Goal: Transaction & Acquisition: Download file/media

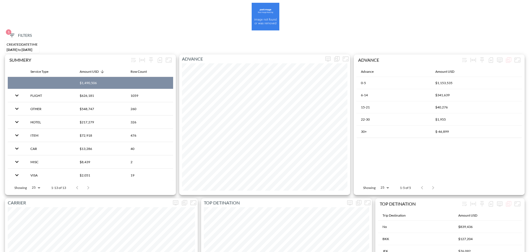
click at [15, 35] on icon "button" at bounding box center [12, 35] width 7 height 7
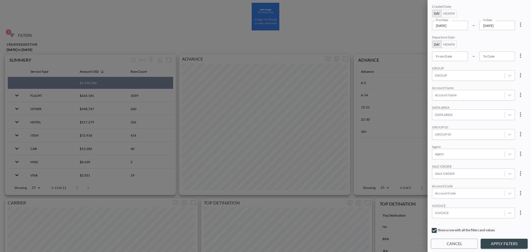
click at [518, 24] on icon "more" at bounding box center [520, 24] width 7 height 7
click at [508, 36] on li "Clear" at bounding box center [500, 37] width 50 height 10
click at [459, 74] on div at bounding box center [468, 75] width 67 height 5
click at [449, 134] on div at bounding box center [468, 134] width 67 height 5
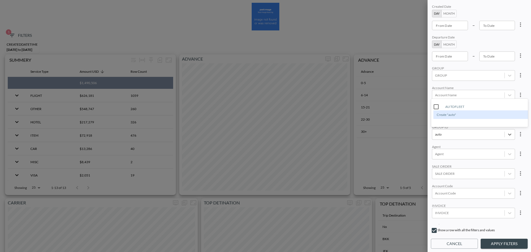
click at [440, 107] on input "AUTOFLEET" at bounding box center [436, 107] width 12 height 12
type input "auto"
click at [483, 66] on div "GROUP" at bounding box center [473, 68] width 83 height 4
type input "YYYY-MM-DD"
click at [461, 24] on input "YYYY-MM-DD" at bounding box center [450, 25] width 36 height 9
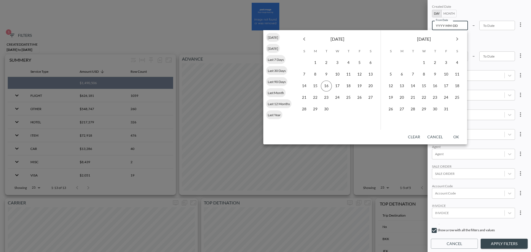
click at [453, 14] on button "Month" at bounding box center [448, 14] width 15 height 8
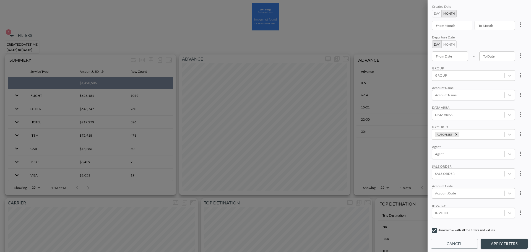
type input "YYYY-MM"
click at [453, 26] on input "YYYY-MM" at bounding box center [450, 25] width 36 height 9
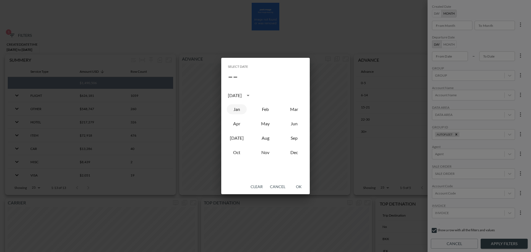
click at [244, 112] on button "Jan" at bounding box center [237, 109] width 20 height 10
type input "2025-01"
click at [297, 185] on button "OK" at bounding box center [299, 187] width 18 height 10
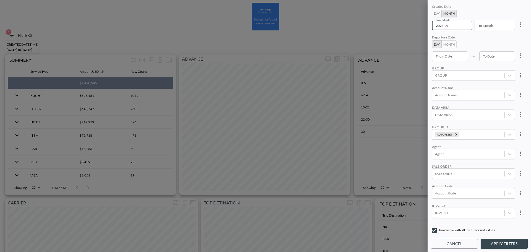
click at [503, 20] on div "Created Date Day Month From Month 2025-01 From Month To Month To Month" at bounding box center [473, 17] width 83 height 26
type input "YYYY-MM"
click at [501, 23] on input "YYYY-MM" at bounding box center [492, 25] width 36 height 9
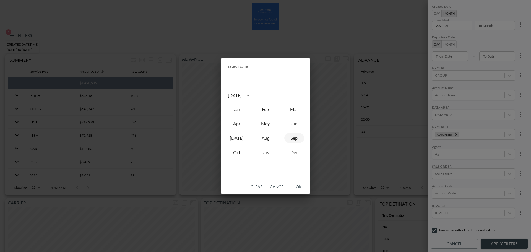
click at [299, 139] on button "Sep" at bounding box center [294, 138] width 20 height 10
type input "2025-09"
click at [300, 187] on button "OK" at bounding box center [299, 187] width 18 height 10
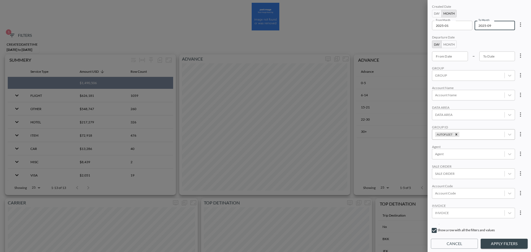
scroll to position [76, 0]
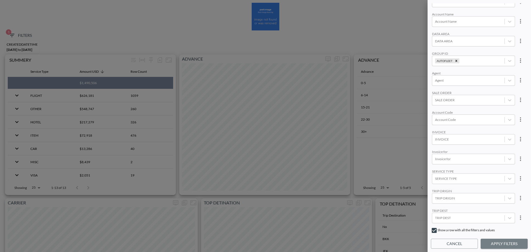
click at [508, 240] on button "Apply Filters" at bounding box center [503, 244] width 47 height 10
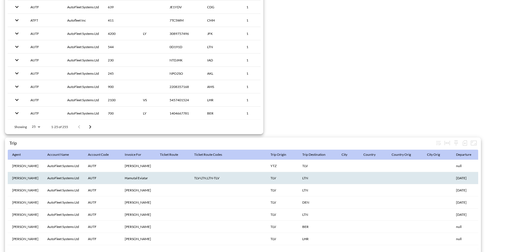
scroll to position [854, 0]
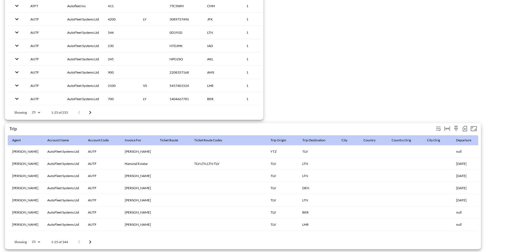
click at [464, 125] on icon "button" at bounding box center [464, 128] width 7 height 7
click at [415, 133] on li "Download CSV ( 344 Rows )" at bounding box center [434, 137] width 67 height 10
